Goal: Find contact information: Find contact information

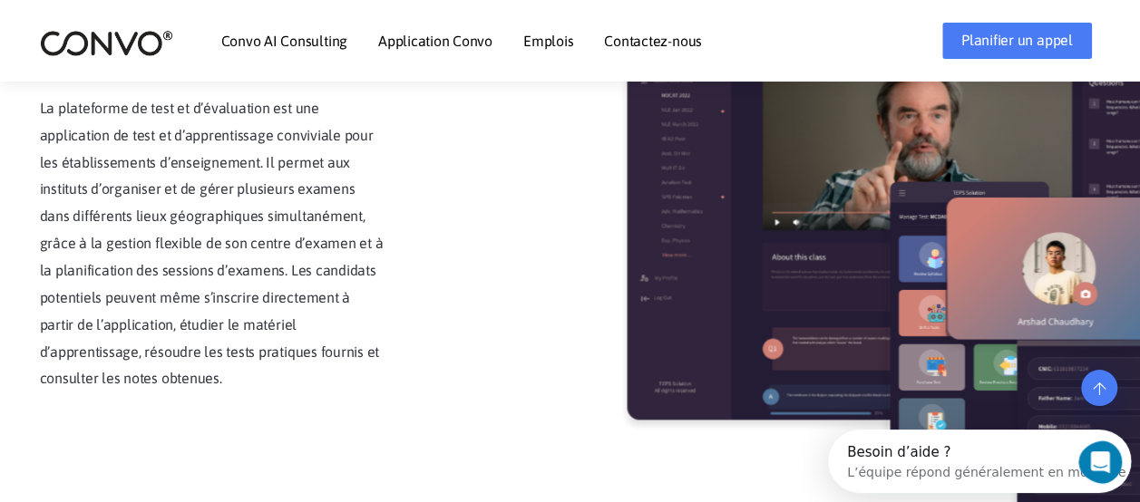
scroll to position [3076, 0]
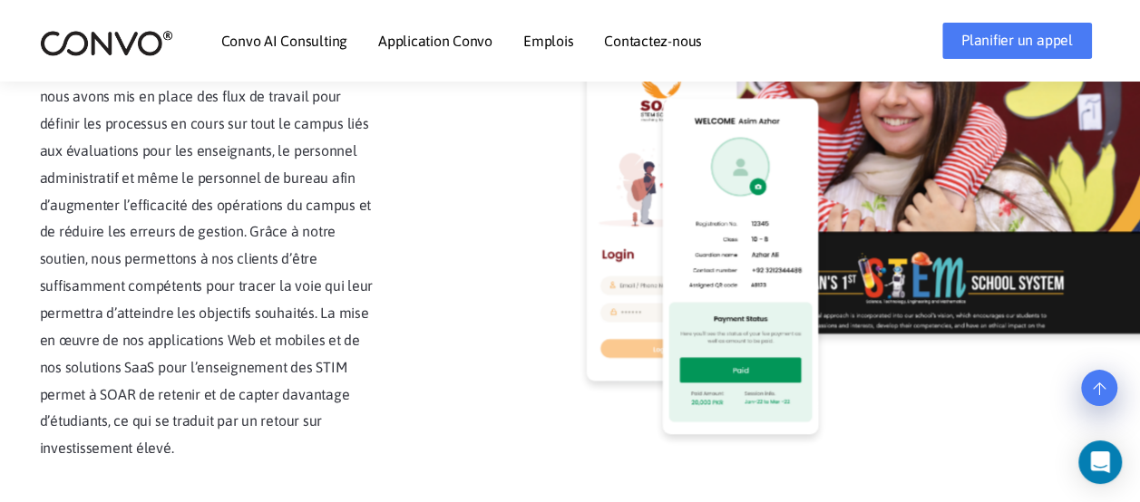
scroll to position [4443, 0]
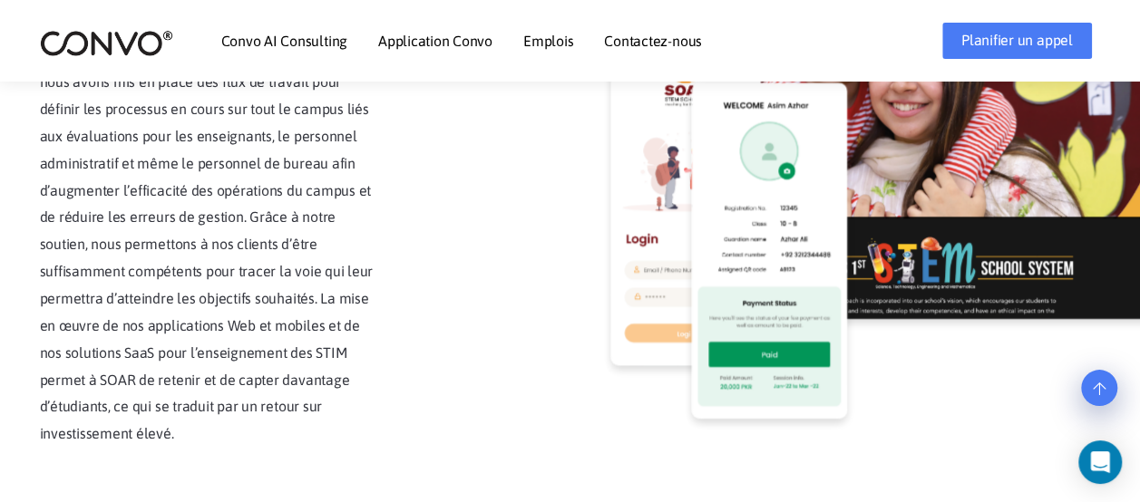
click at [660, 39] on link "Contactez-nous" at bounding box center [653, 41] width 98 height 15
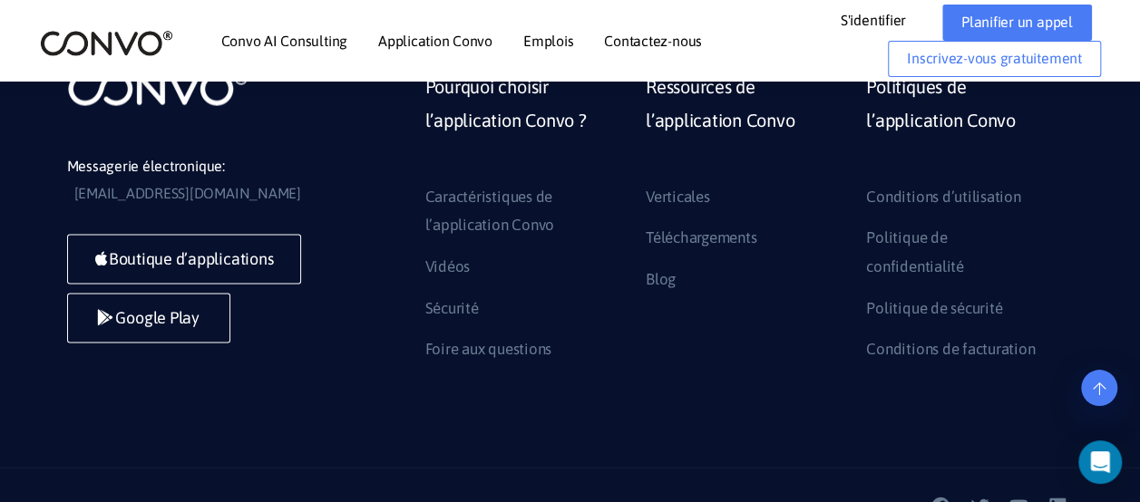
scroll to position [1749, 0]
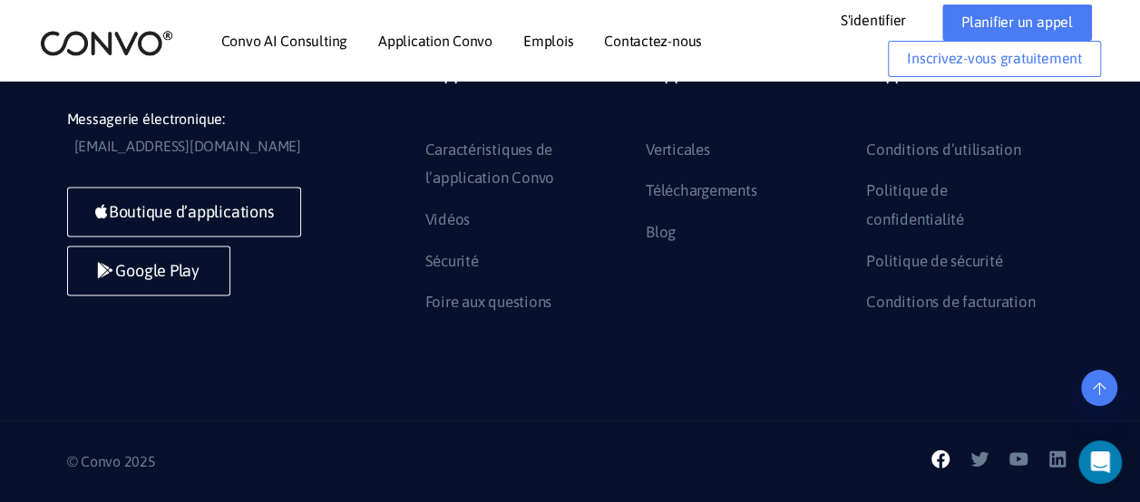
click at [939, 464] on icon at bounding box center [940, 460] width 22 height 22
click at [619, 35] on link "Contactez-nous" at bounding box center [653, 41] width 98 height 15
